Goal: Navigation & Orientation: Find specific page/section

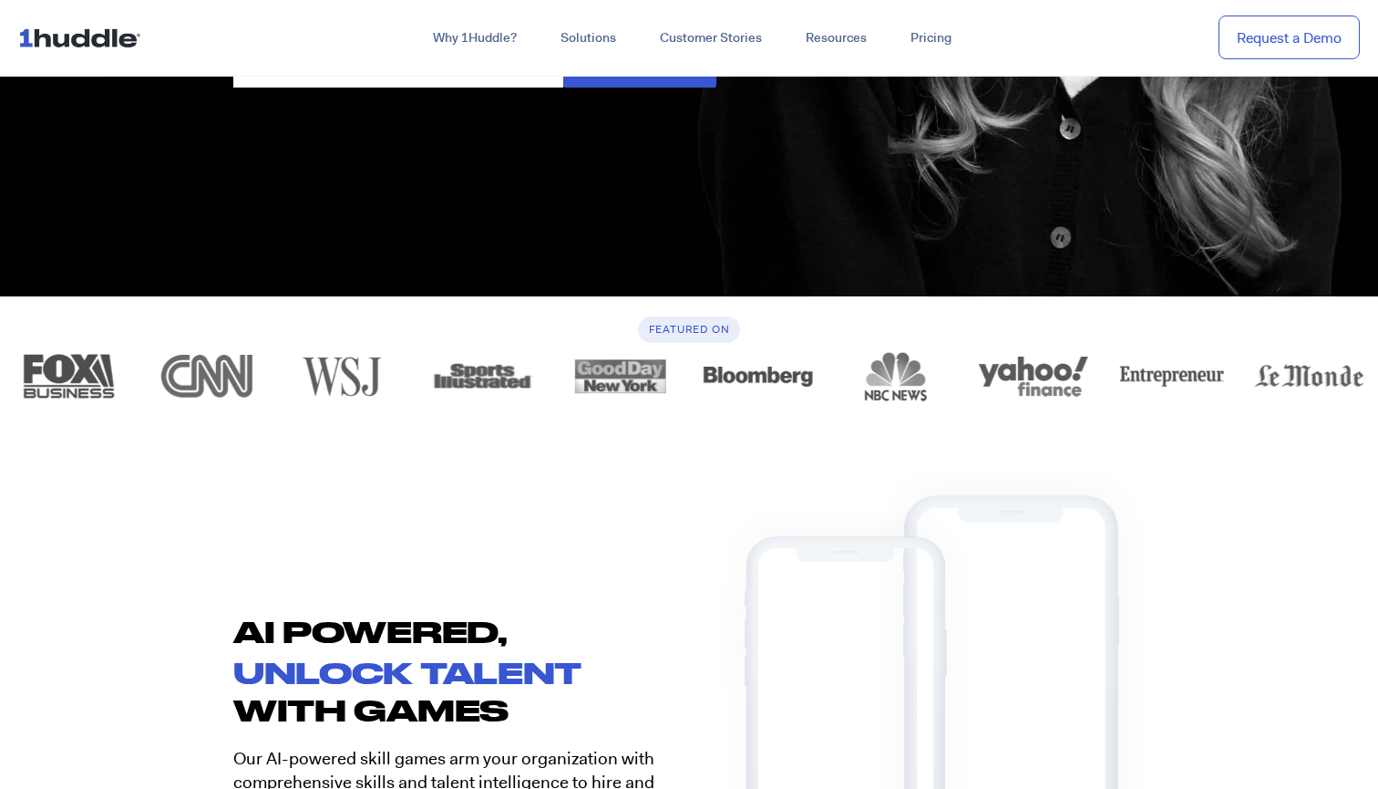
scroll to position [412, 0]
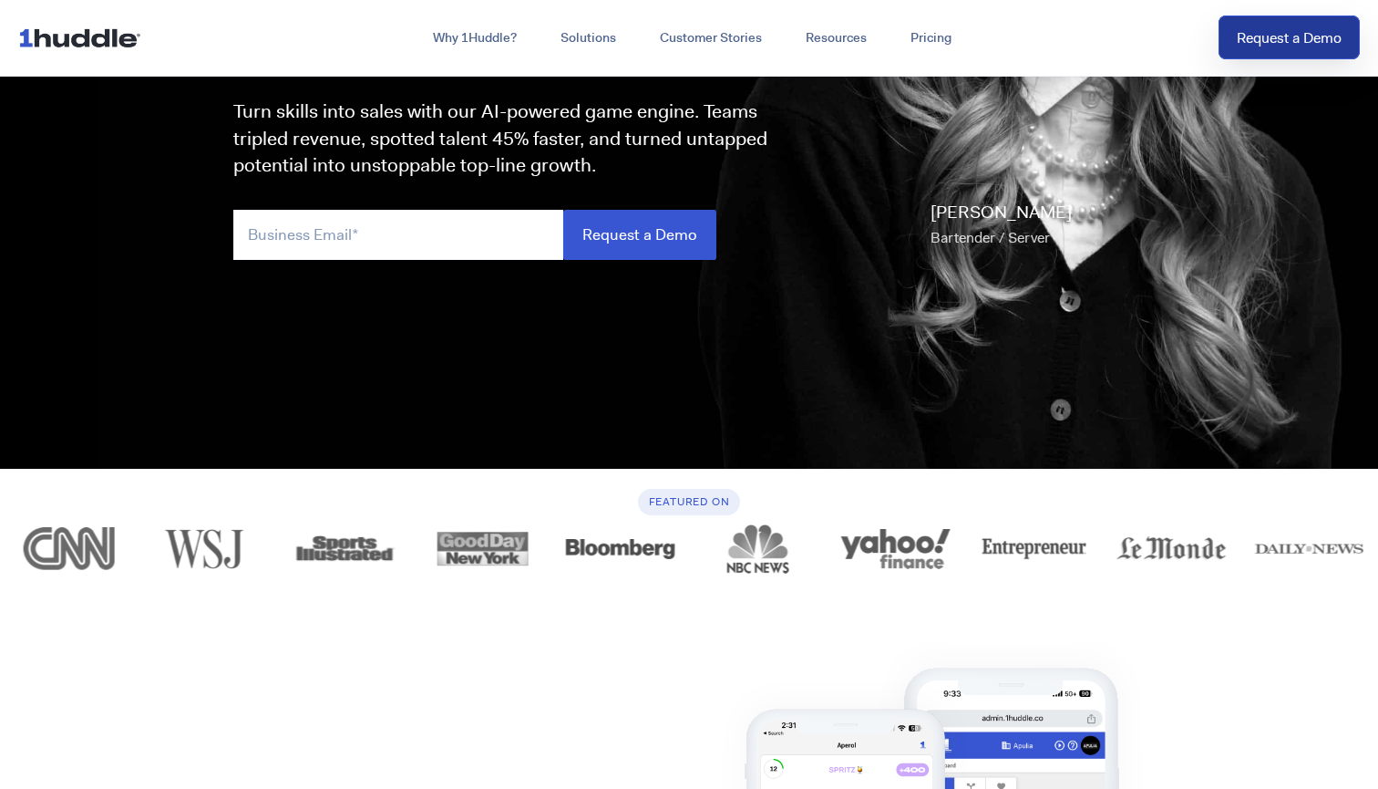
click at [1274, 36] on link "Request a Demo" at bounding box center [1289, 37] width 141 height 45
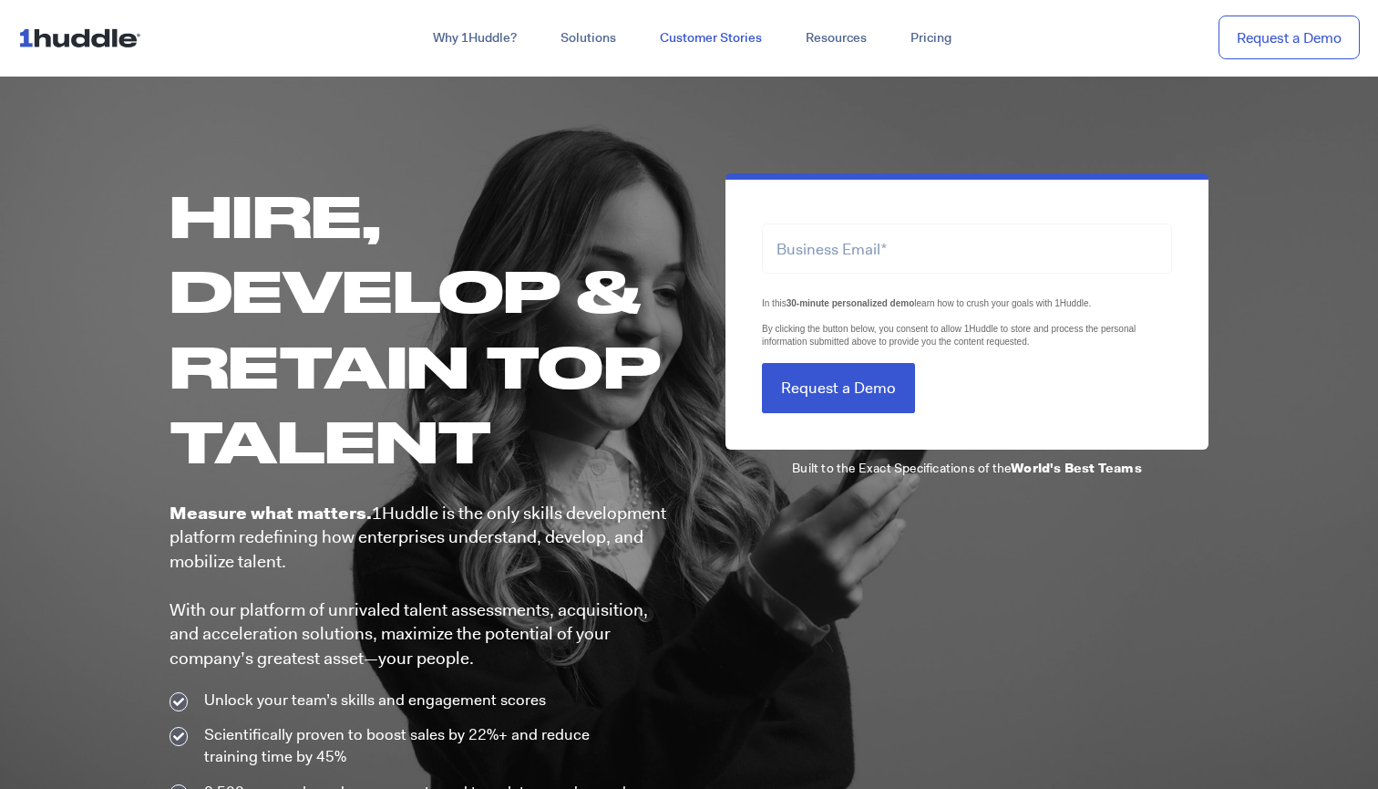
click at [707, 42] on link "Customer Stories" at bounding box center [711, 38] width 146 height 33
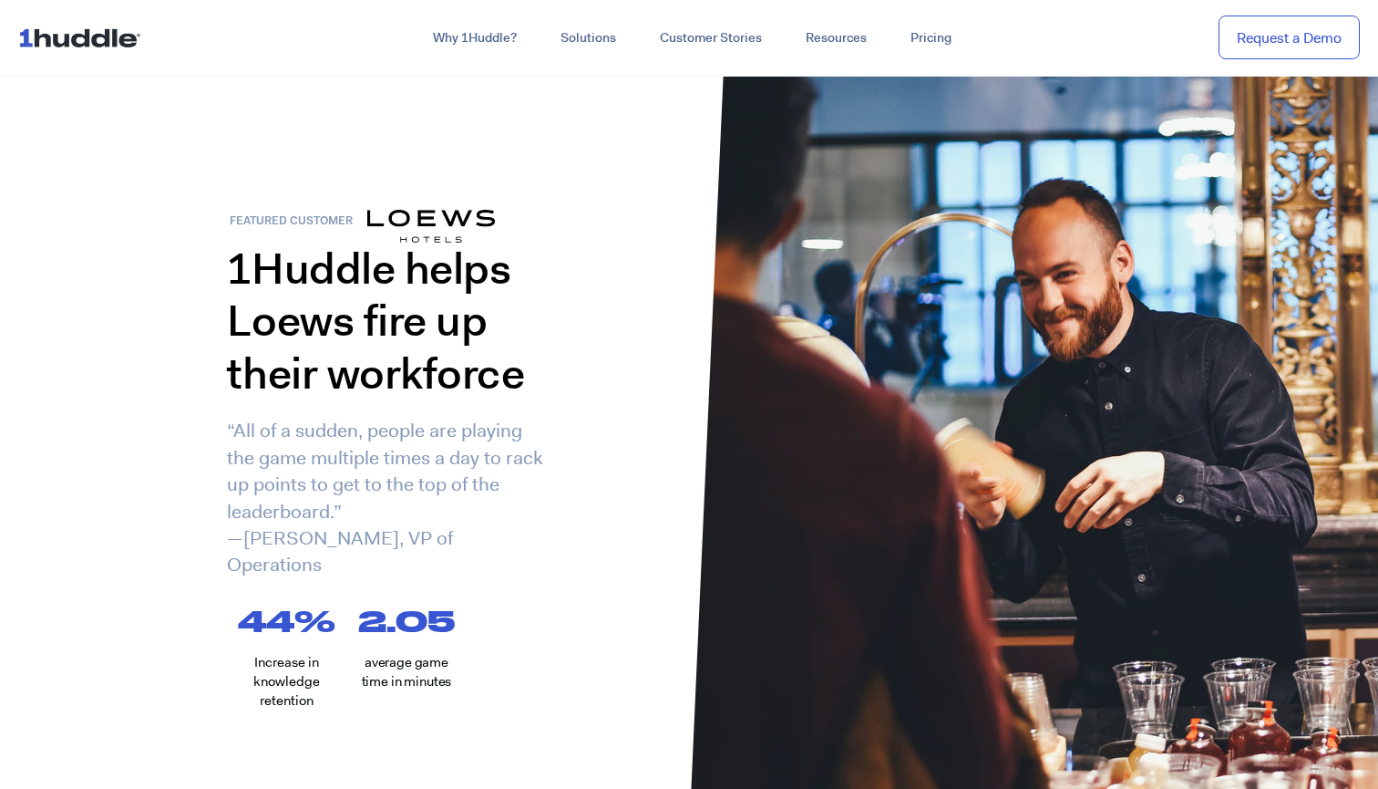
click at [99, 38] on img at bounding box center [83, 37] width 130 height 35
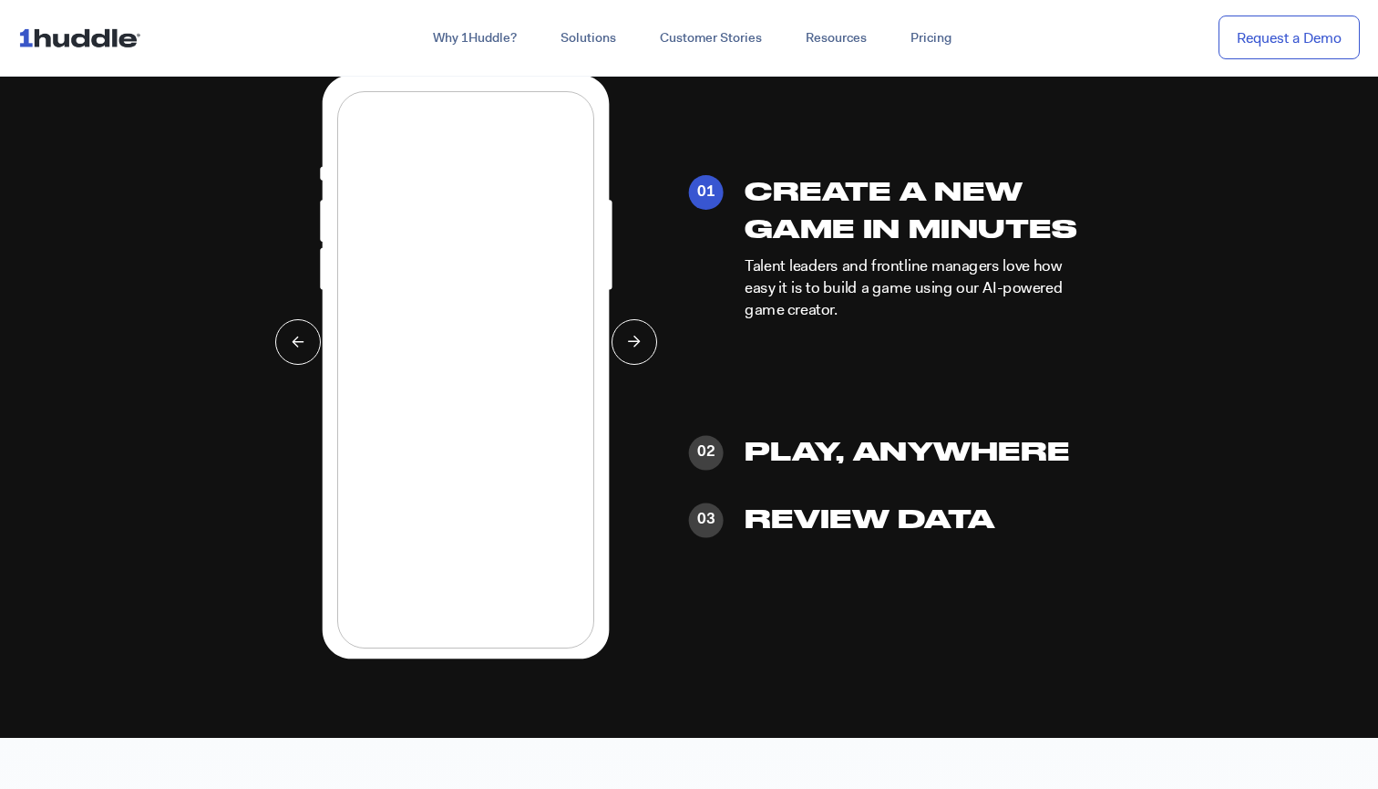
scroll to position [4456, 0]
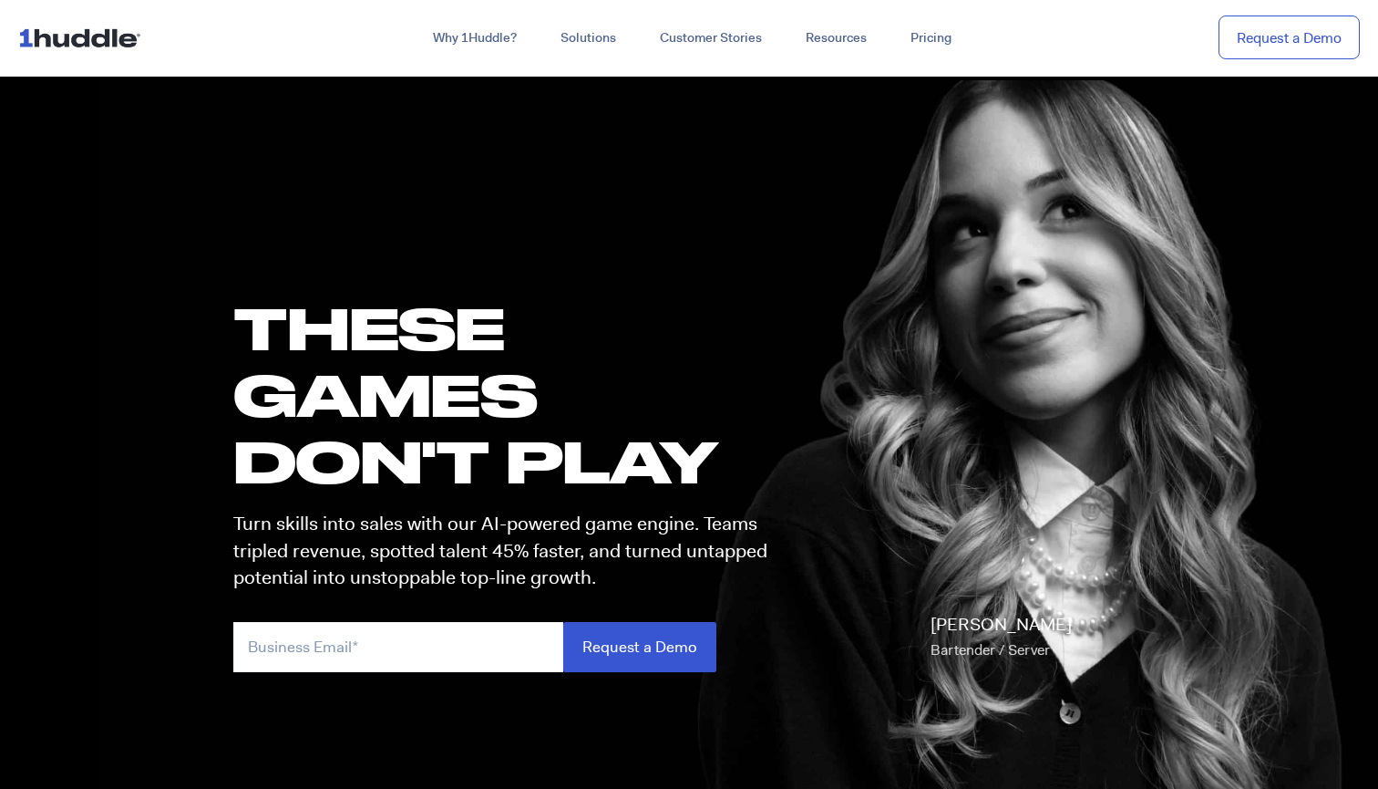
scroll to position [412, 0]
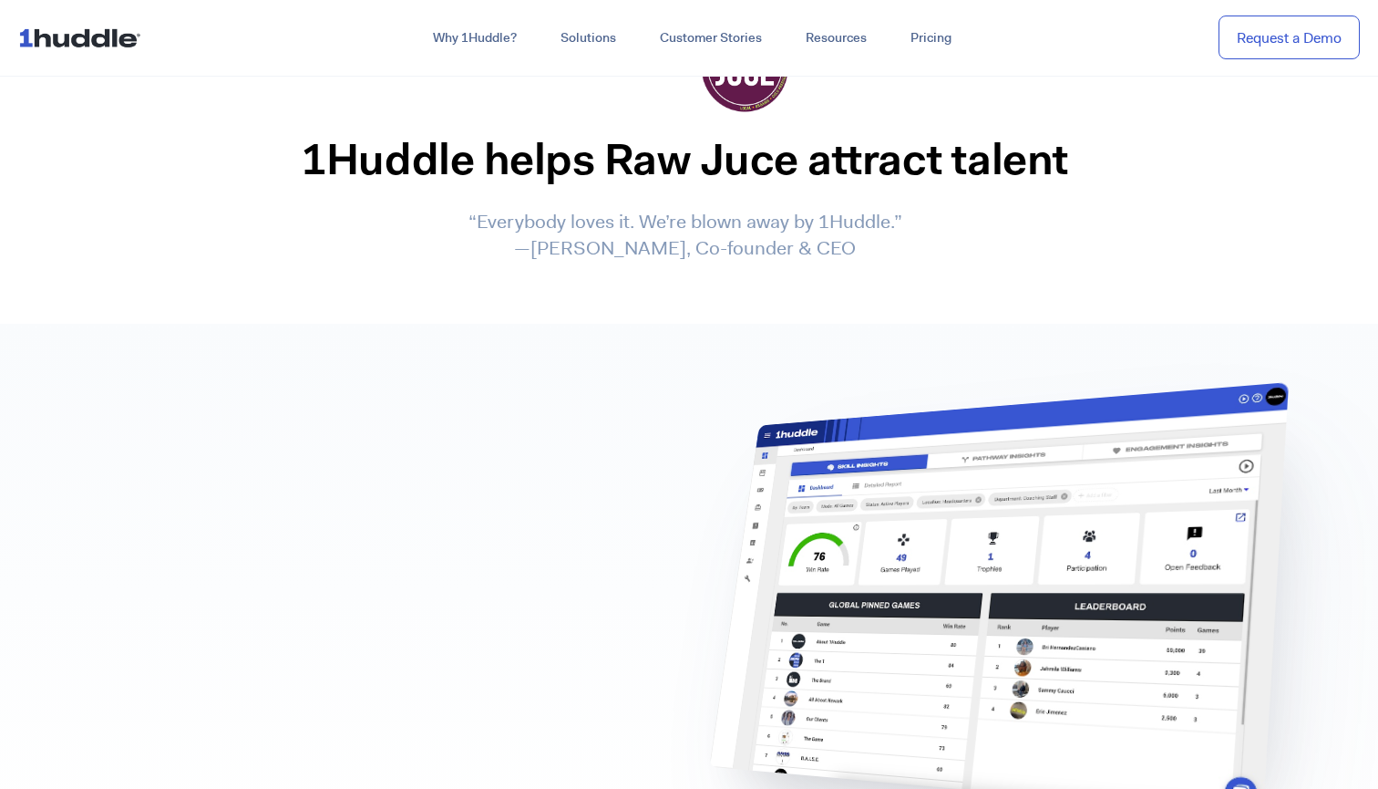
scroll to position [3023, 0]
